Goal: Information Seeking & Learning: Learn about a topic

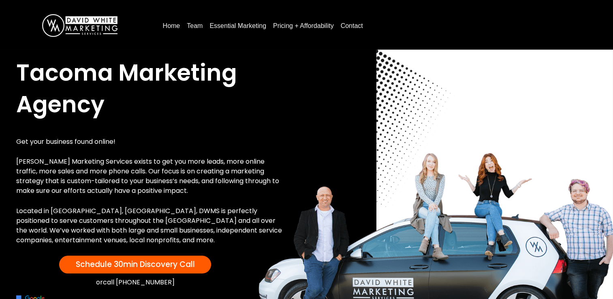
click at [226, 29] on link "Essential Marketing" at bounding box center [237, 25] width 63 height 13
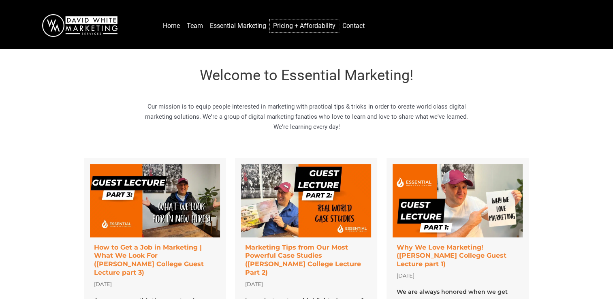
click at [278, 30] on link "Pricing + Affordability" at bounding box center [304, 25] width 69 height 13
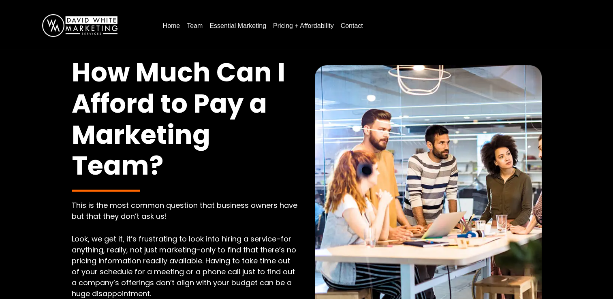
click at [310, 28] on link "Pricing + Affordability" at bounding box center [303, 25] width 67 height 13
click at [291, 30] on link "Pricing + Affordability" at bounding box center [303, 25] width 67 height 13
click at [176, 25] on link "Home" at bounding box center [172, 25] width 24 height 13
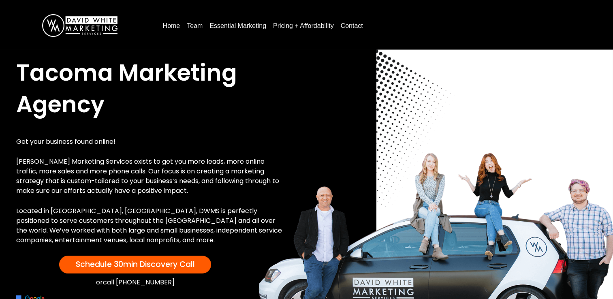
click at [223, 23] on link "Essential Marketing" at bounding box center [237, 25] width 63 height 13
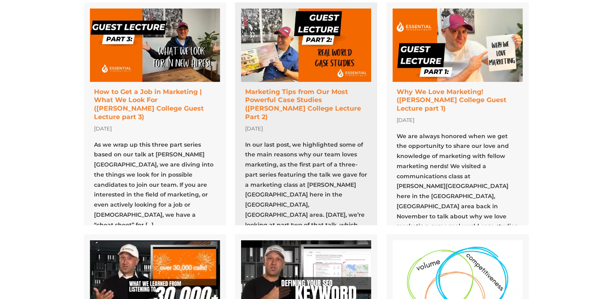
scroll to position [160, 0]
